Goal: Contribute content

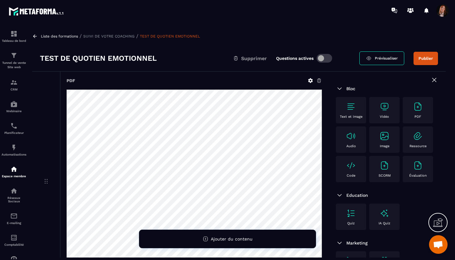
scroll to position [2794, 0]
click at [15, 172] on img at bounding box center [13, 168] width 7 height 7
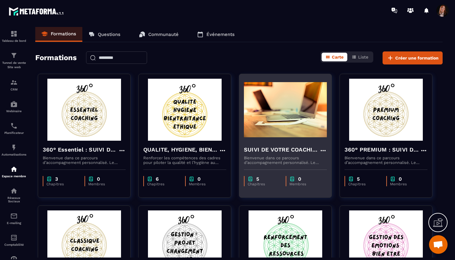
click at [261, 150] on h4 "SUIVI DE VOTRE COACHING" at bounding box center [282, 149] width 76 height 9
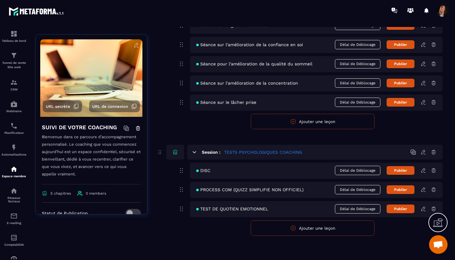
scroll to position [340, 0]
click at [425, 190] on icon at bounding box center [424, 190] width 6 height 6
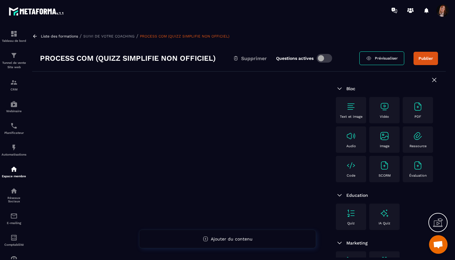
click at [418, 108] on img at bounding box center [418, 107] width 10 height 10
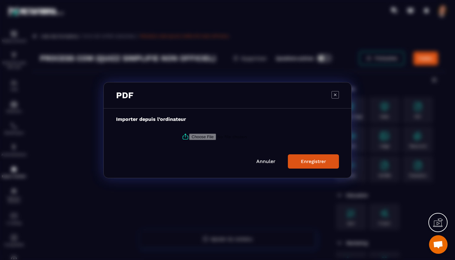
click at [212, 135] on input "Modal window" at bounding box center [231, 136] width 84 height 6
type input "**********"
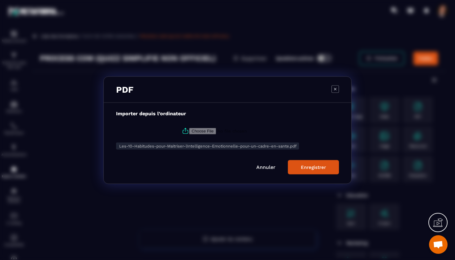
click at [309, 167] on div "Enregistrer" at bounding box center [313, 167] width 25 height 6
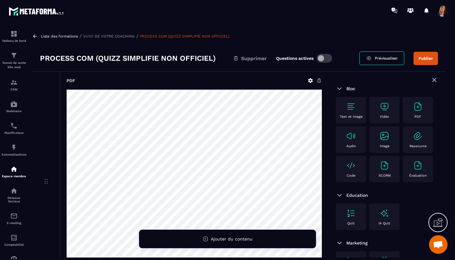
click at [321, 80] on icon at bounding box center [319, 81] width 6 height 6
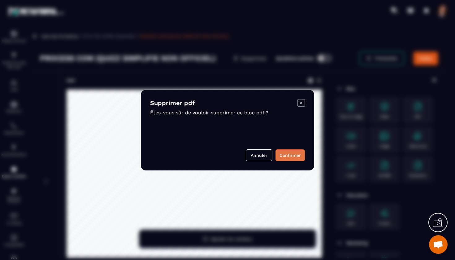
click at [289, 157] on button "Confirmer" at bounding box center [289, 155] width 29 height 12
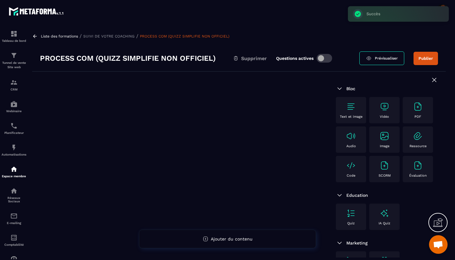
click at [420, 107] on img at bounding box center [418, 107] width 10 height 10
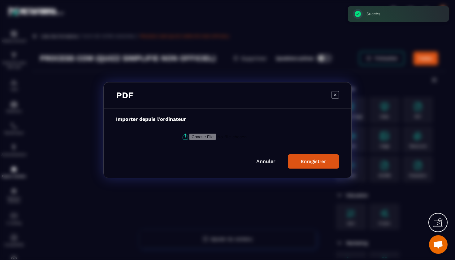
click at [206, 136] on input "Modal window" at bounding box center [231, 136] width 84 height 6
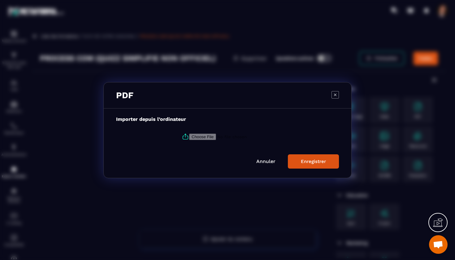
type input "**********"
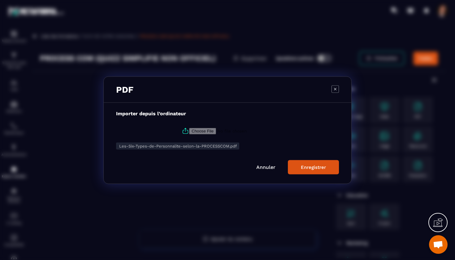
click at [309, 164] on div "Enregistrer" at bounding box center [313, 167] width 25 height 6
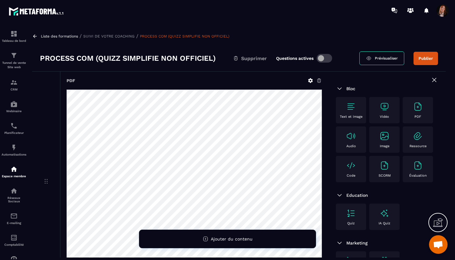
click at [427, 58] on button "Publier" at bounding box center [425, 58] width 24 height 13
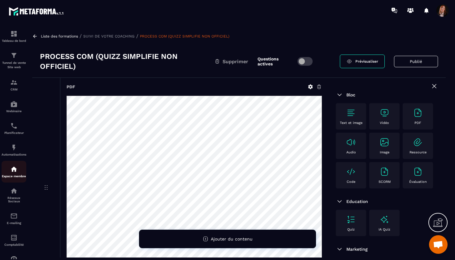
click at [17, 176] on p "Espace membre" at bounding box center [14, 175] width 25 height 3
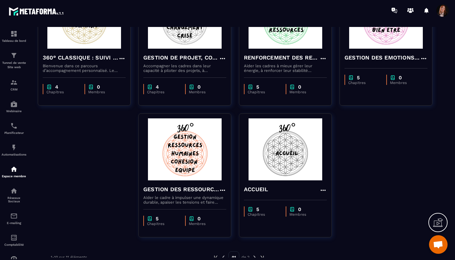
scroll to position [228, 0]
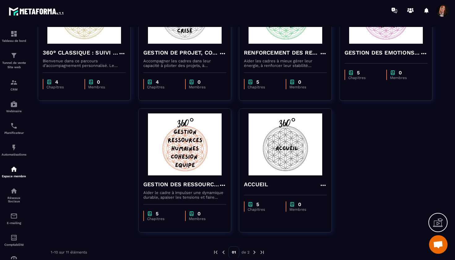
click at [254, 251] on img at bounding box center [255, 252] width 6 height 6
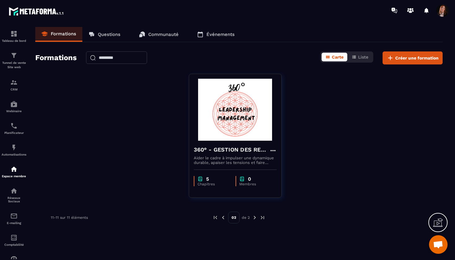
scroll to position [0, 0]
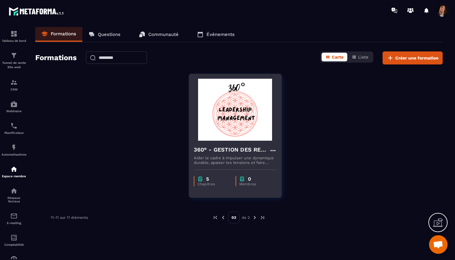
click at [238, 147] on h4 "360° - GESTION DES RESSOURCES HUMAINES ET COHESION D'EQUIPE" at bounding box center [232, 149] width 76 height 9
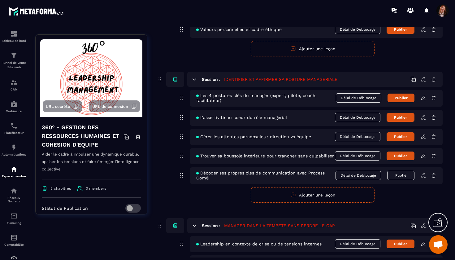
scroll to position [132, 0]
click at [423, 175] on icon at bounding box center [424, 175] width 6 height 6
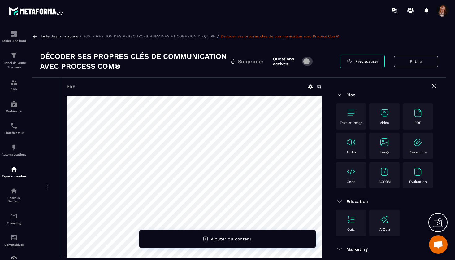
click at [416, 114] on img at bounding box center [418, 113] width 10 height 10
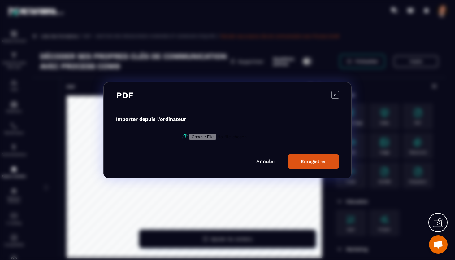
click at [204, 136] on input "Modal window" at bounding box center [231, 136] width 84 height 6
type input "**********"
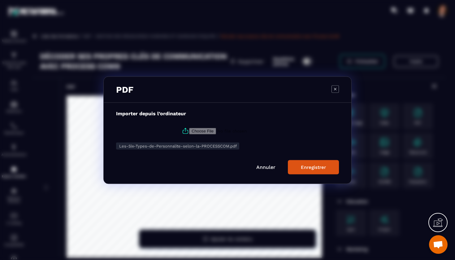
click at [314, 170] on button "Enregistrer" at bounding box center [313, 167] width 51 height 14
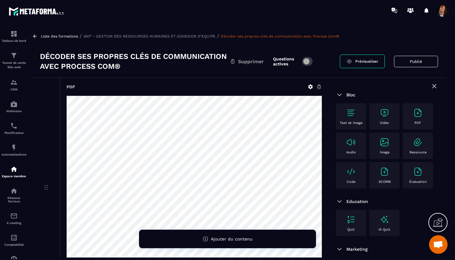
click at [420, 61] on button "Publié" at bounding box center [416, 61] width 44 height 11
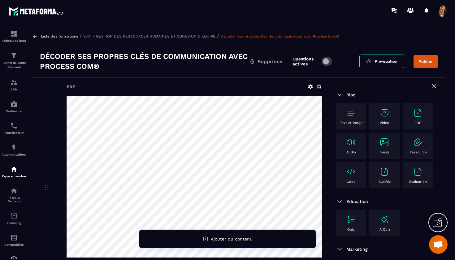
click at [430, 63] on button "Publier" at bounding box center [425, 61] width 24 height 13
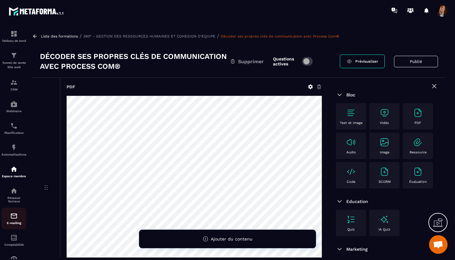
click at [14, 216] on img at bounding box center [13, 215] width 7 height 7
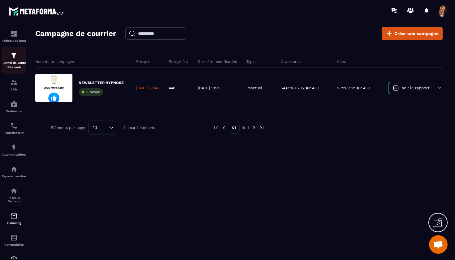
click at [15, 57] on img at bounding box center [13, 55] width 7 height 7
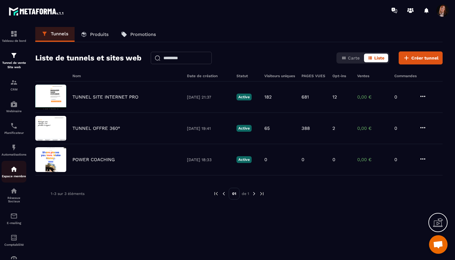
click at [12, 173] on div "Espace membre" at bounding box center [14, 171] width 25 height 12
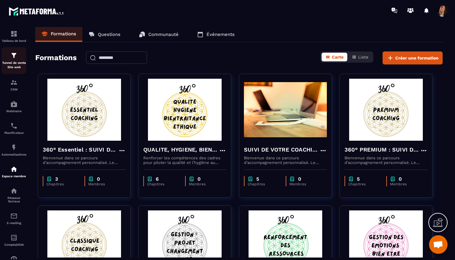
click at [14, 57] on img at bounding box center [13, 55] width 7 height 7
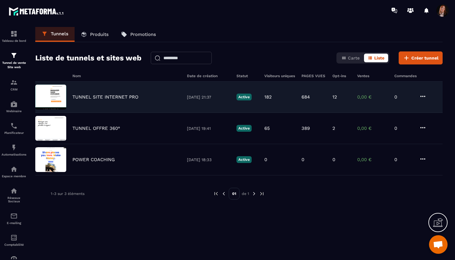
click at [102, 97] on p "TUNNEL SITE INTERNET PRO" at bounding box center [105, 97] width 66 height 6
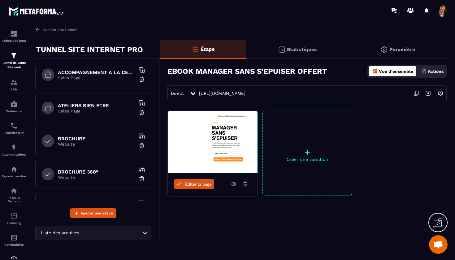
scroll to position [173, 0]
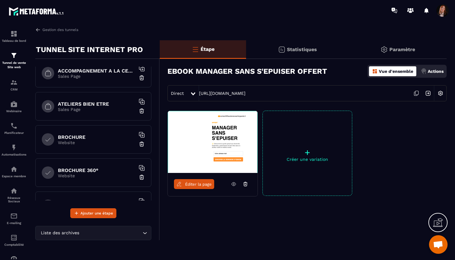
click at [87, 97] on div "ATELIERS BIEN ETRE Sales Page" at bounding box center [93, 106] width 116 height 28
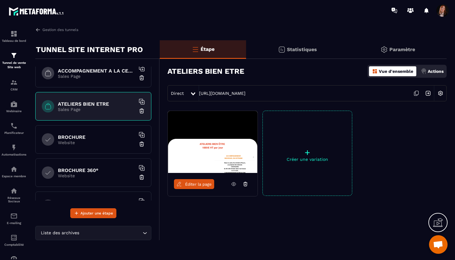
click at [199, 186] on span "Éditer la page" at bounding box center [198, 184] width 27 height 5
